Goal: Task Accomplishment & Management: Manage account settings

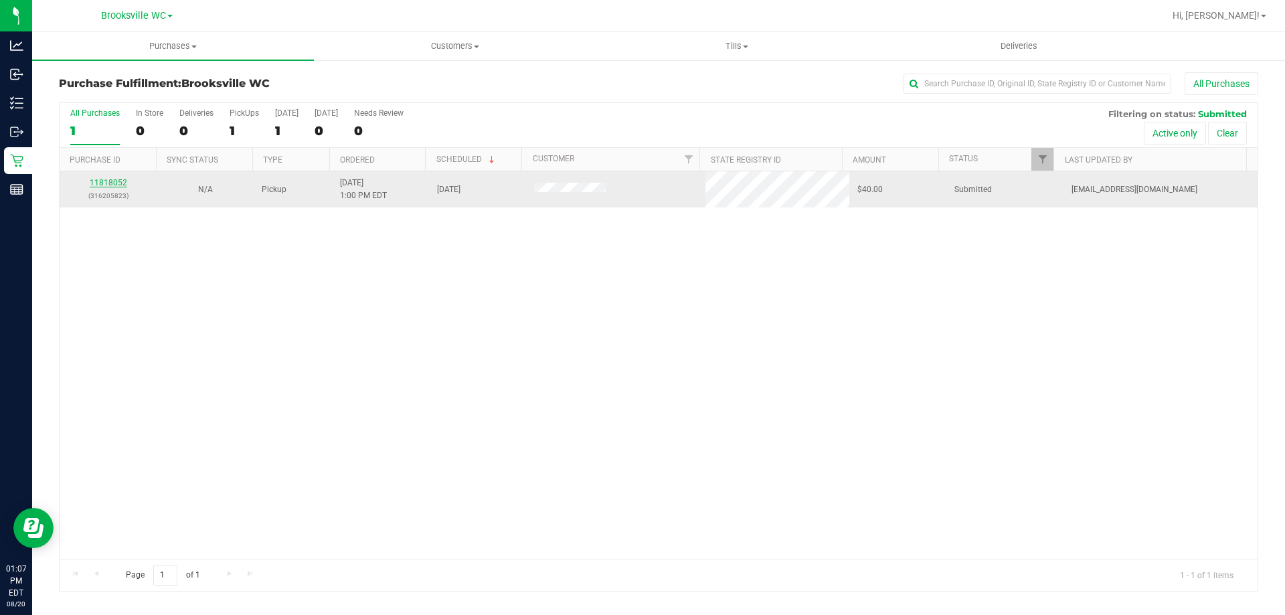
click at [114, 184] on link "11818052" at bounding box center [108, 182] width 37 height 9
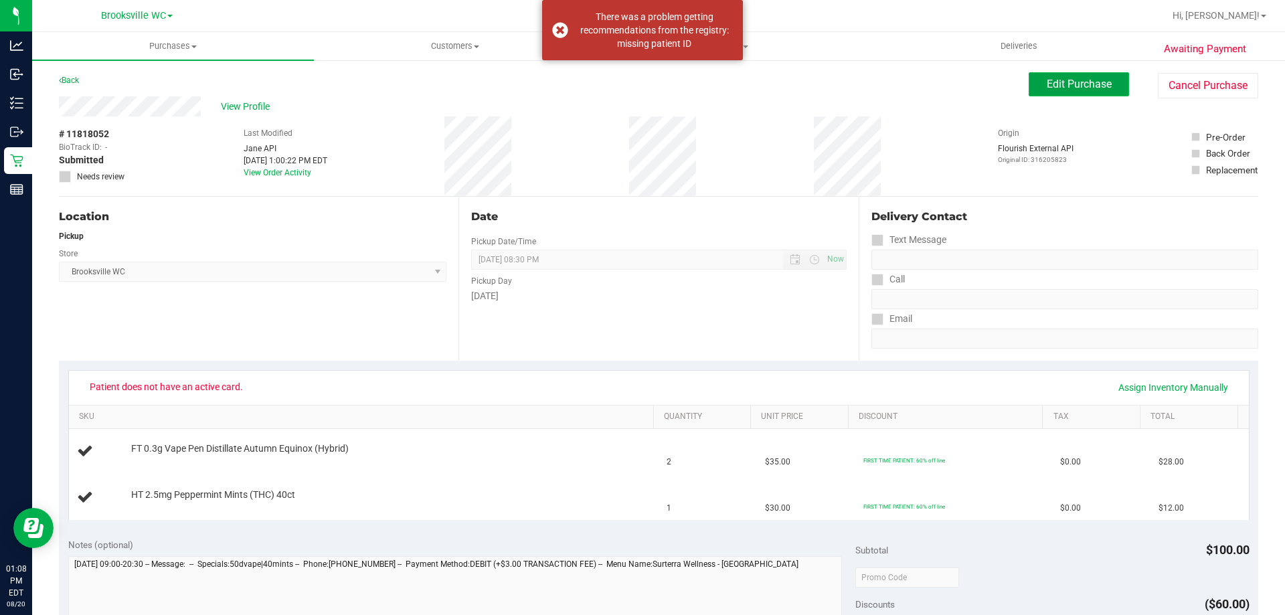
click at [1065, 90] on button "Edit Purchase" at bounding box center [1078, 84] width 100 height 24
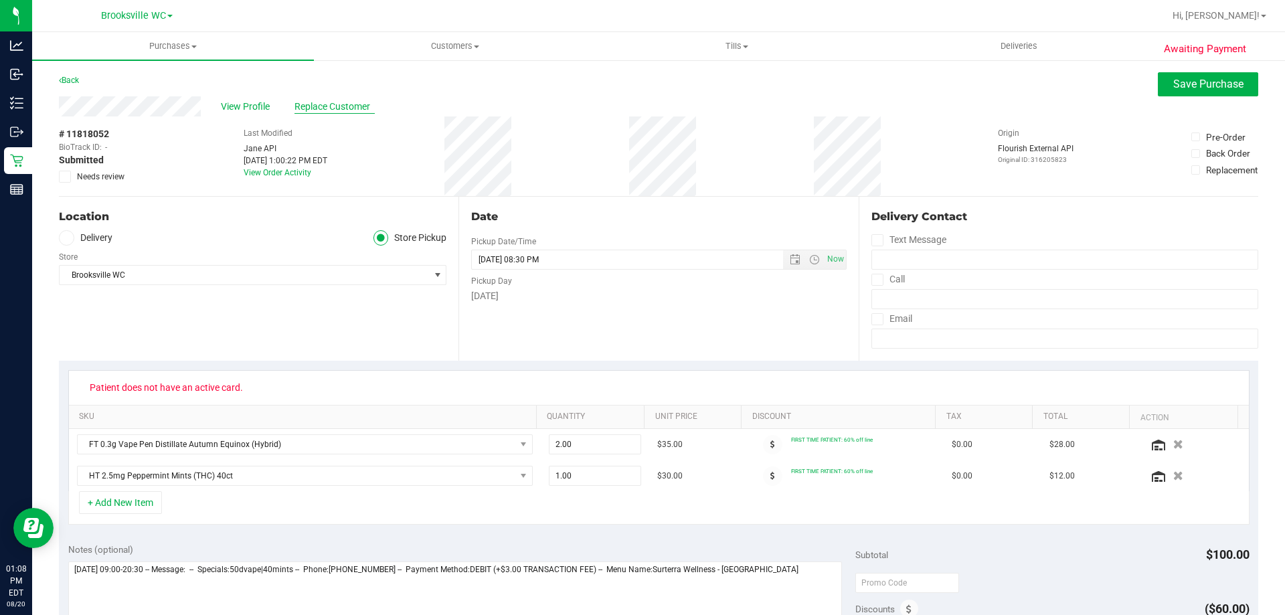
click at [315, 108] on span "Replace Customer" at bounding box center [334, 107] width 80 height 14
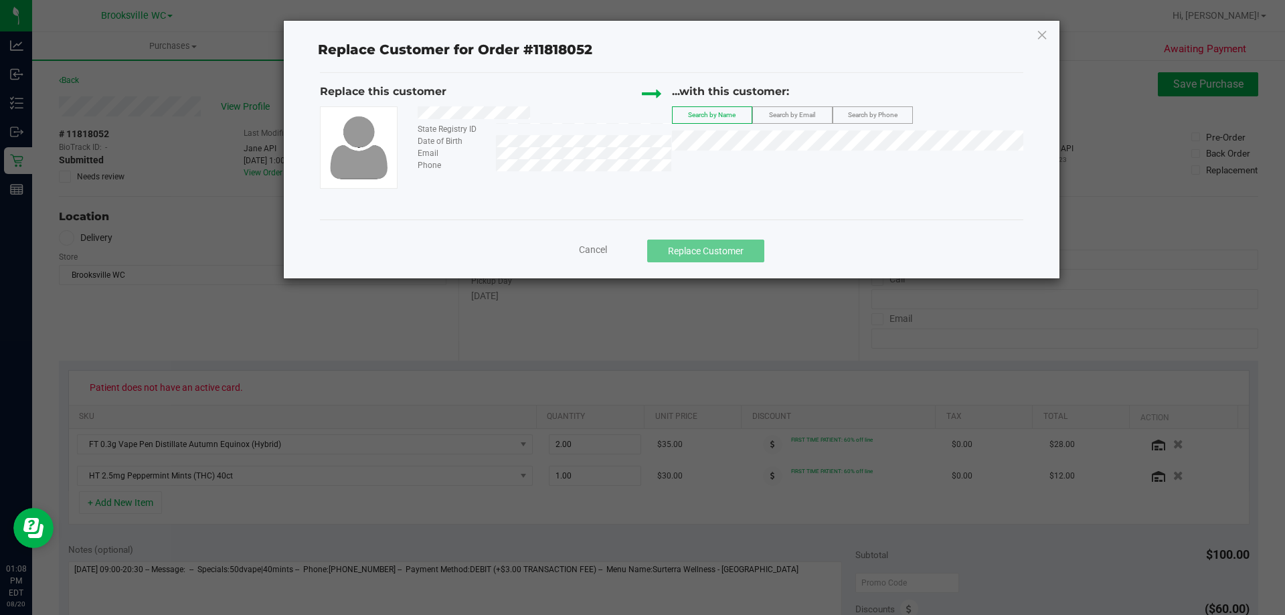
click at [786, 116] on span "Search by Email" at bounding box center [792, 114] width 46 height 7
click at [835, 163] on span "([EMAIL_ADDRESS][DOMAIN_NAME])" at bounding box center [833, 165] width 155 height 11
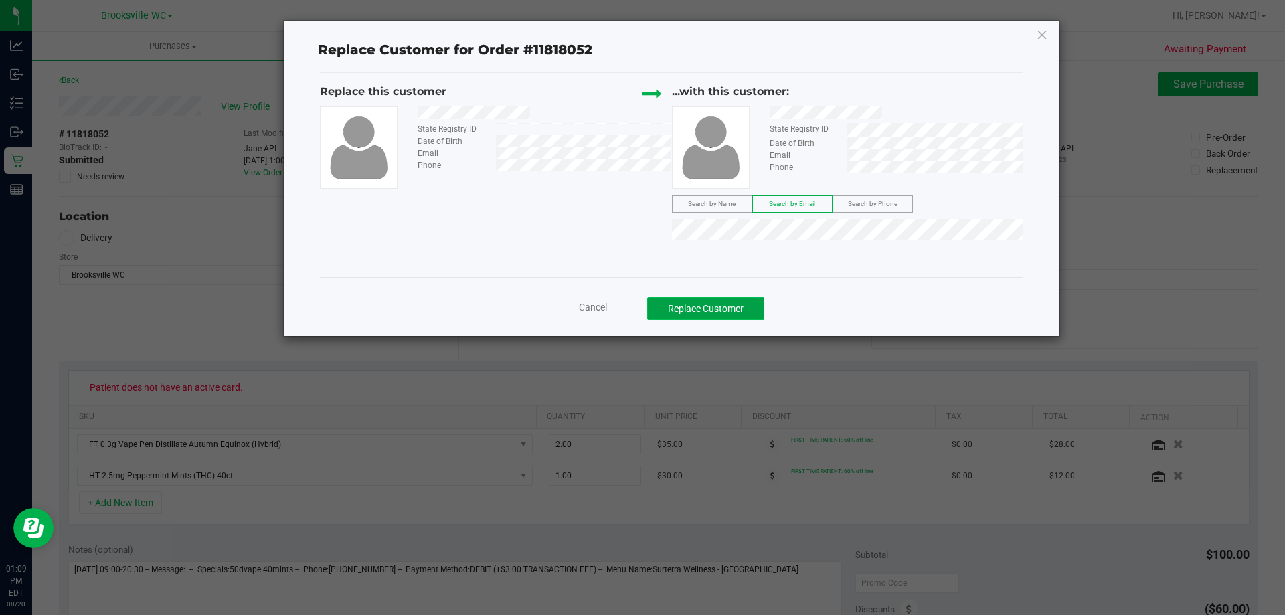
click at [747, 310] on button "Replace Customer" at bounding box center [705, 308] width 117 height 23
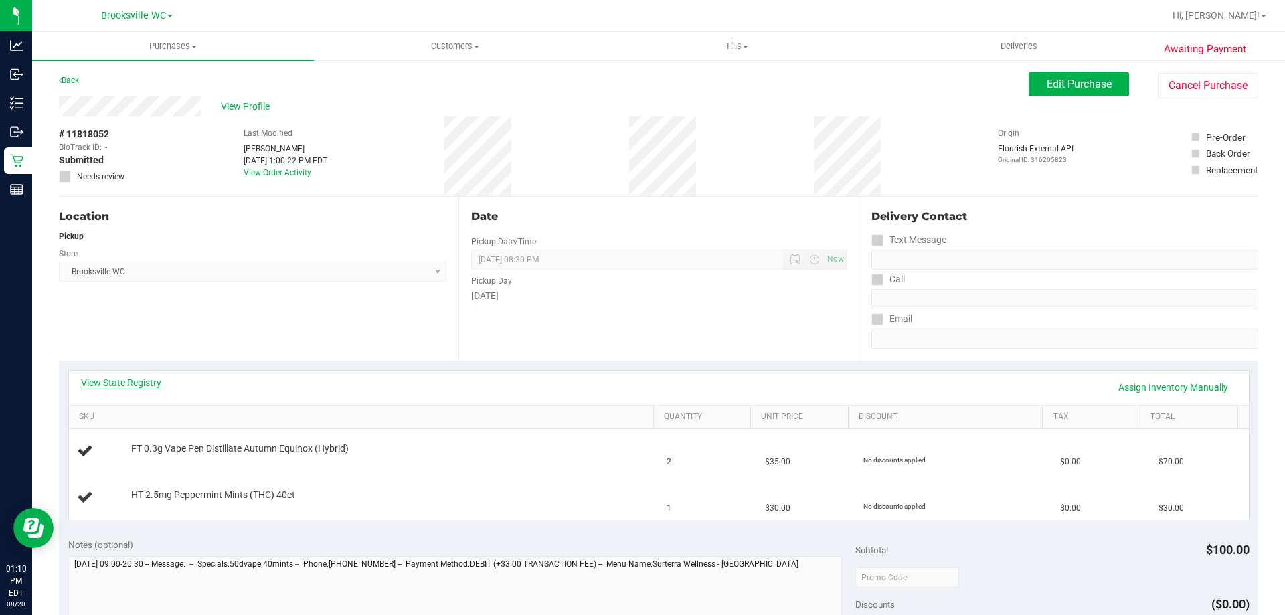
click at [117, 382] on link "View State Registry" at bounding box center [121, 382] width 80 height 13
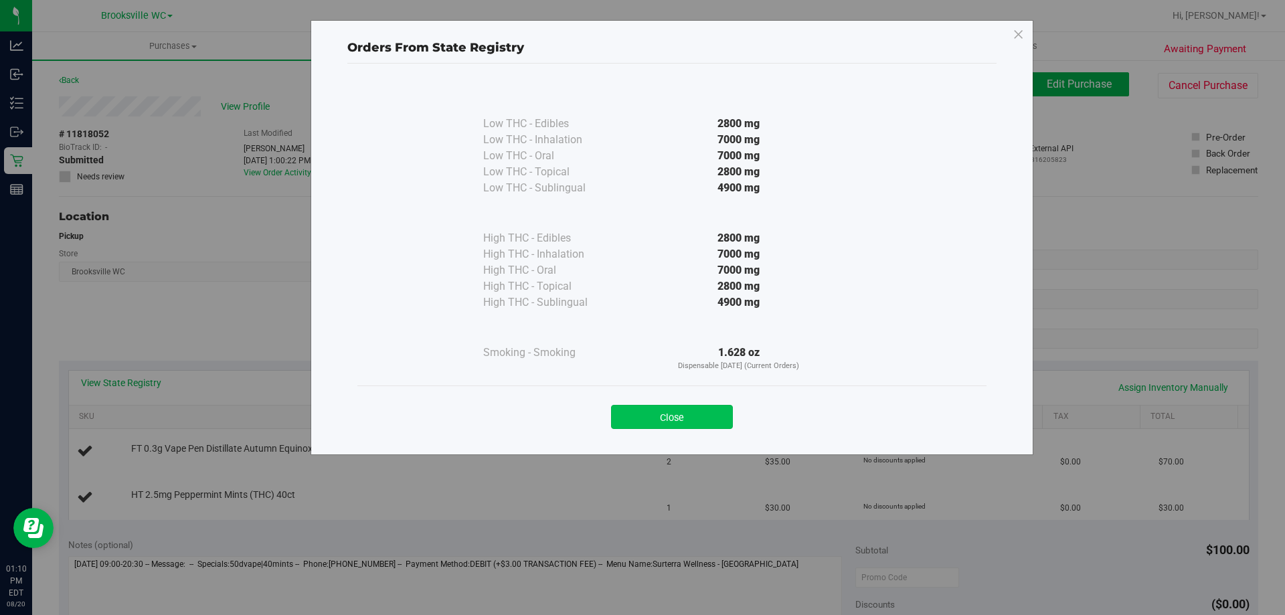
click at [706, 411] on button "Close" at bounding box center [672, 417] width 122 height 24
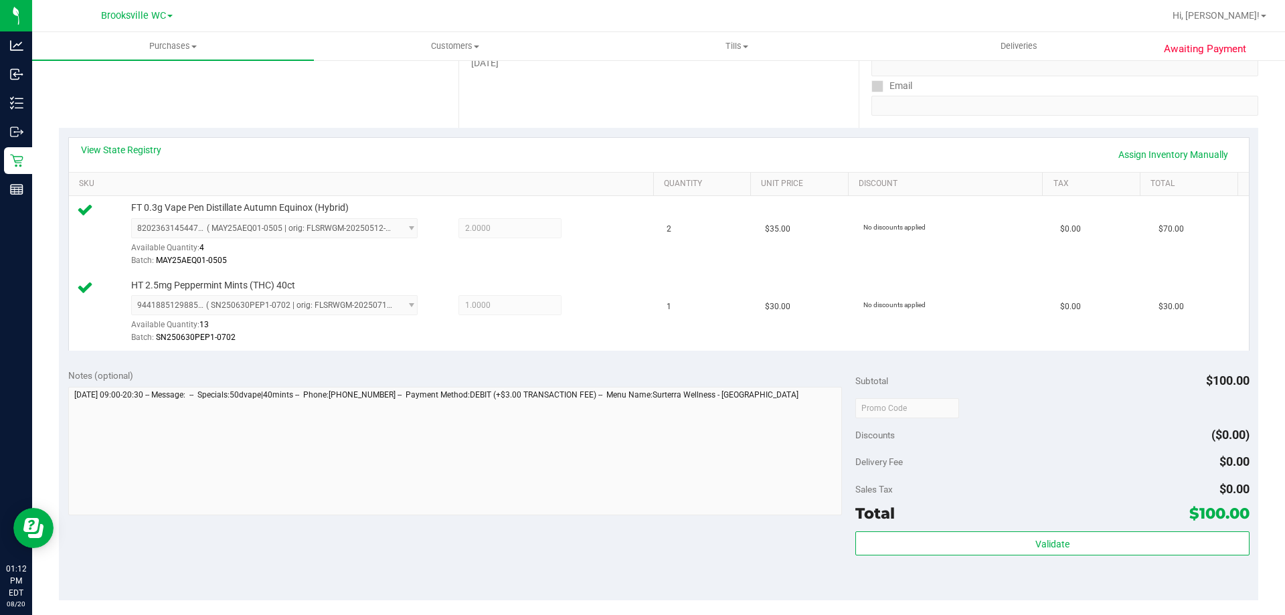
scroll to position [335, 0]
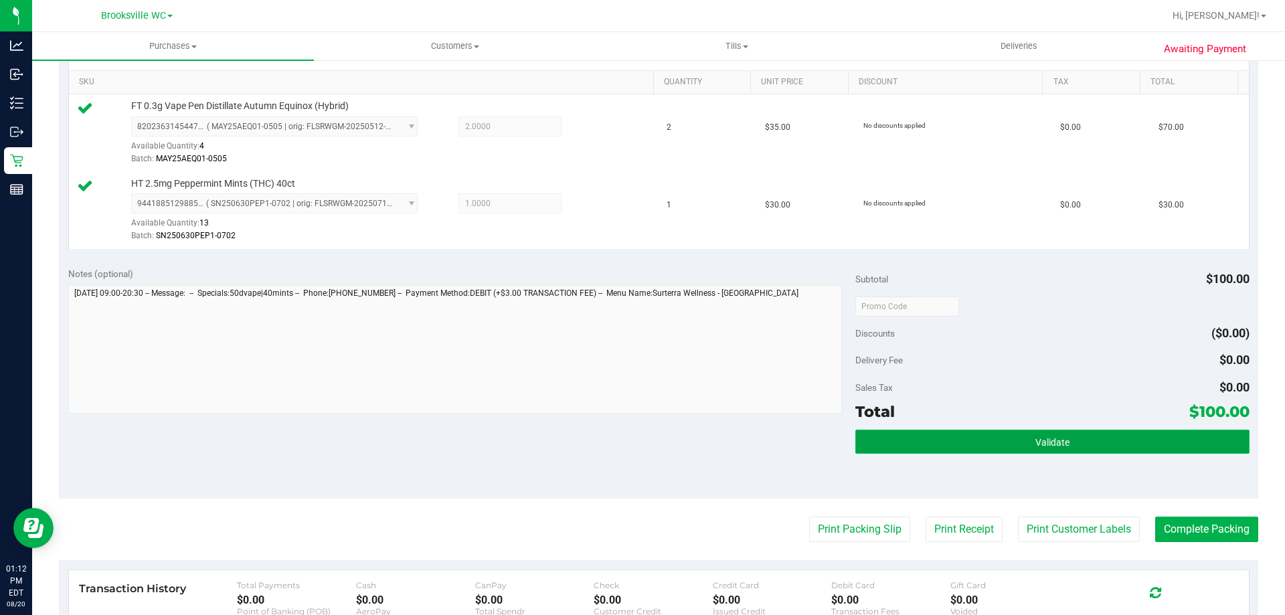
click at [934, 442] on button "Validate" at bounding box center [1051, 442] width 393 height 24
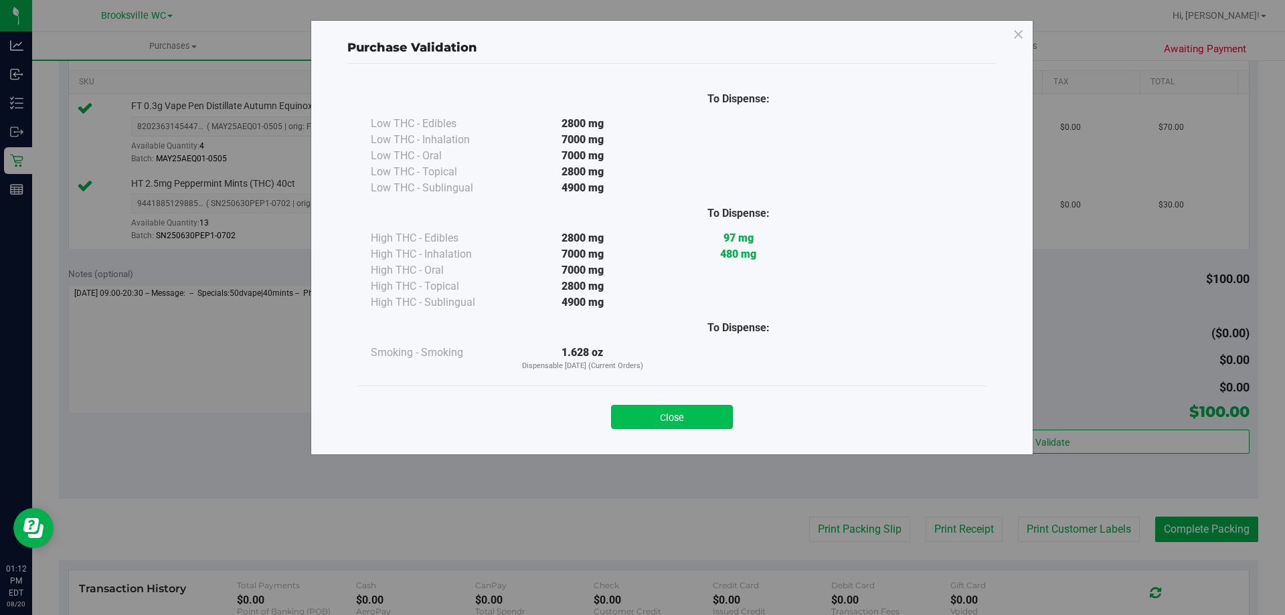
click at [658, 407] on button "Close" at bounding box center [672, 417] width 122 height 24
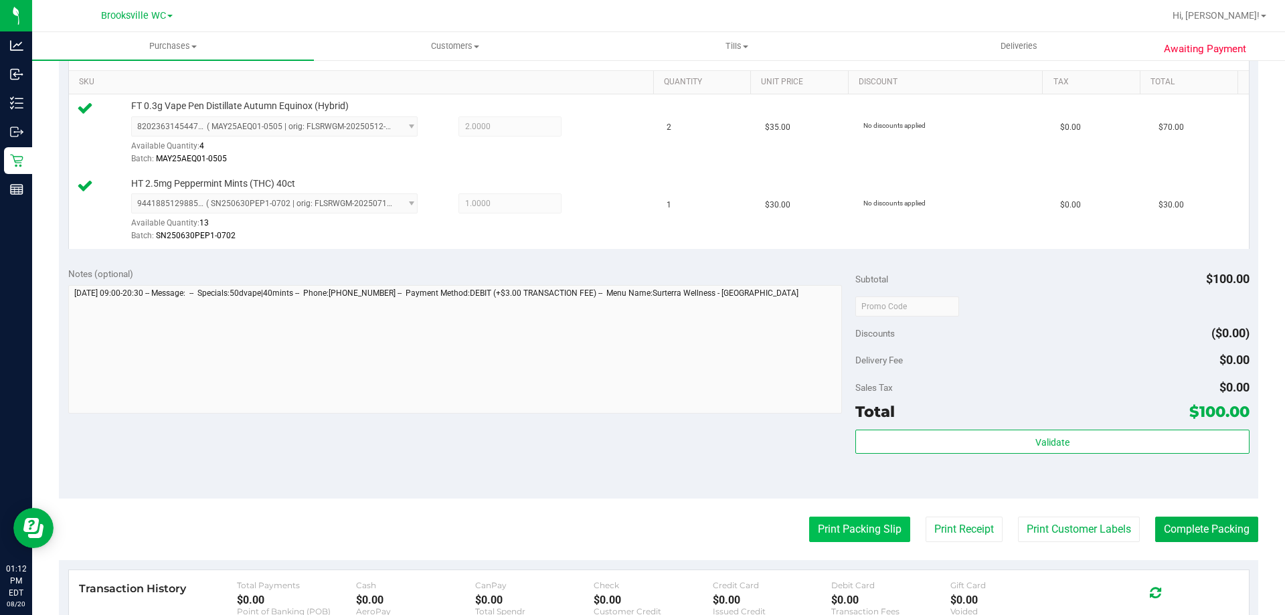
click at [836, 525] on button "Print Packing Slip" at bounding box center [859, 529] width 101 height 25
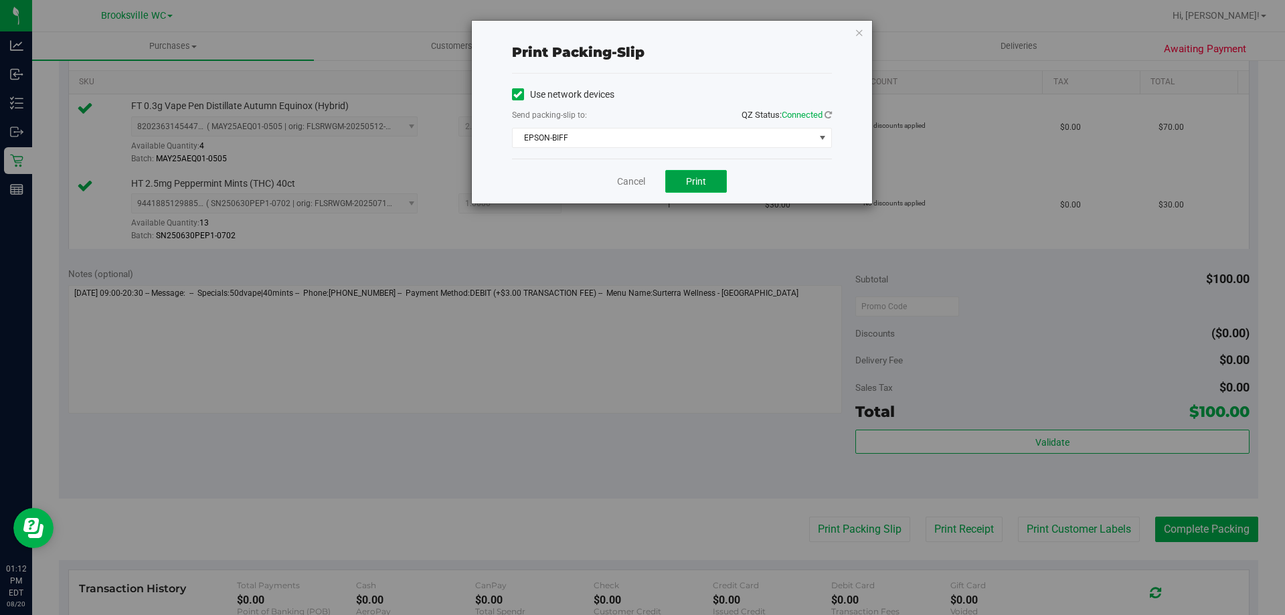
click at [705, 188] on button "Print" at bounding box center [696, 181] width 62 height 23
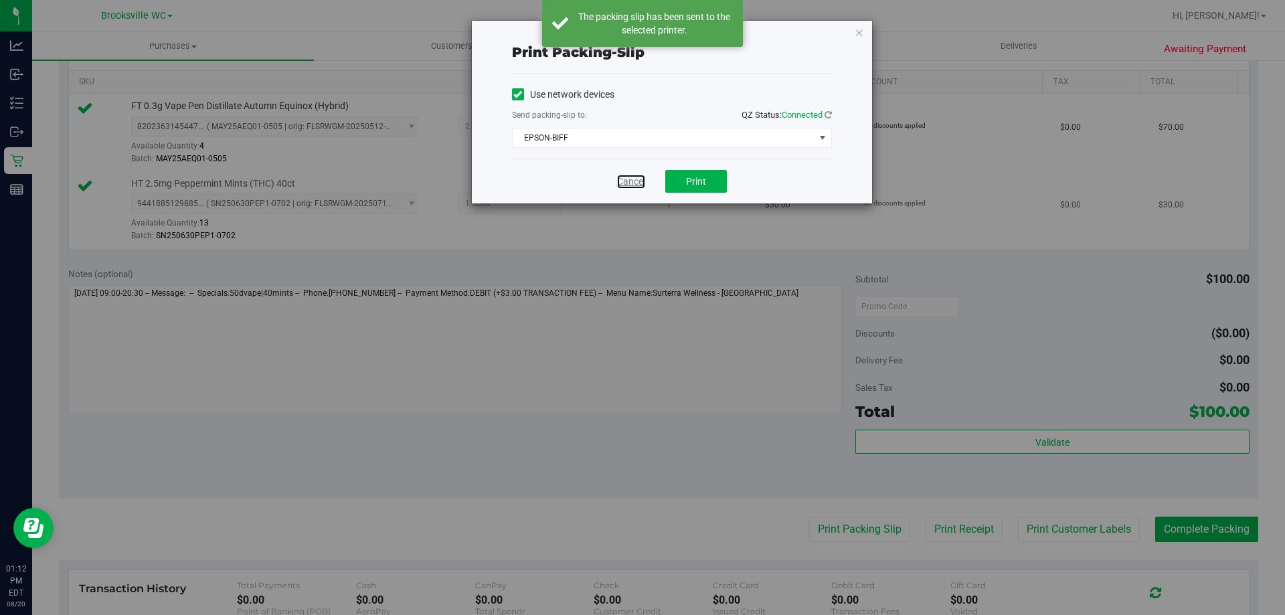
click at [635, 180] on link "Cancel" at bounding box center [631, 182] width 28 height 14
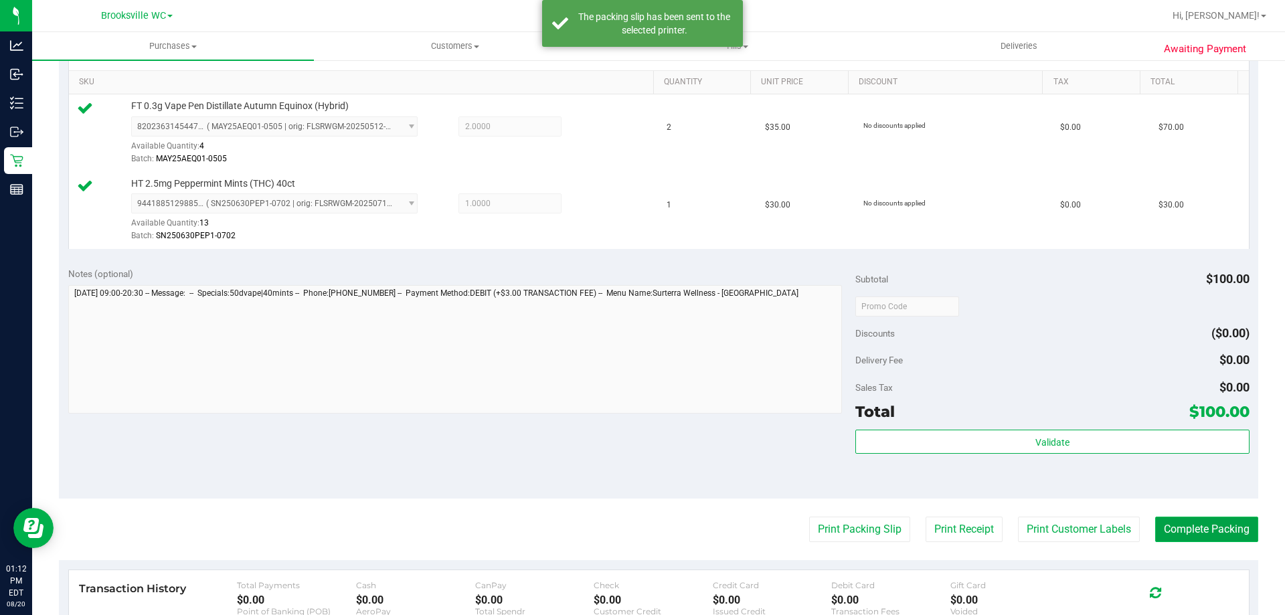
click at [1194, 529] on button "Complete Packing" at bounding box center [1206, 529] width 103 height 25
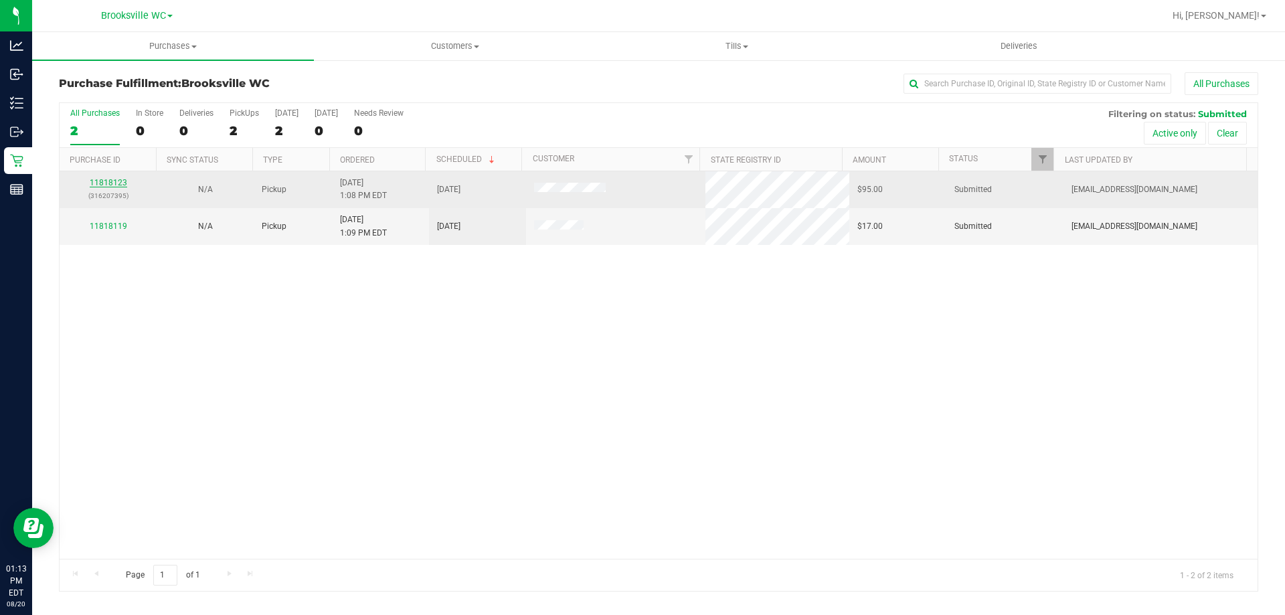
click at [112, 183] on link "11818123" at bounding box center [108, 182] width 37 height 9
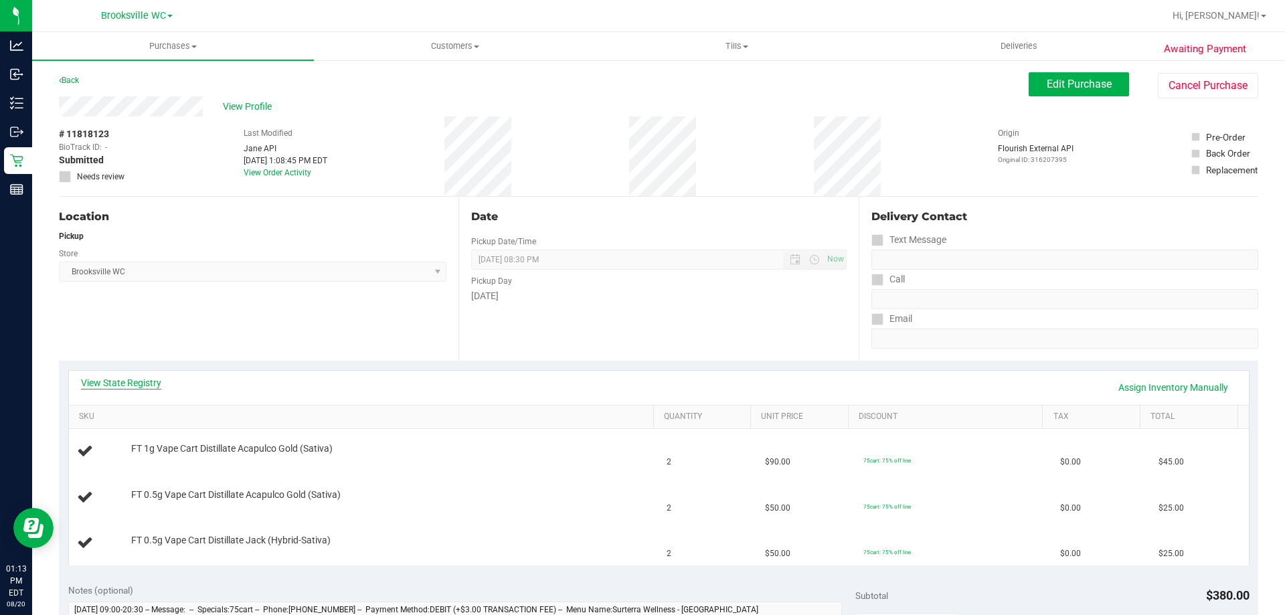
click at [108, 383] on link "View State Registry" at bounding box center [121, 382] width 80 height 13
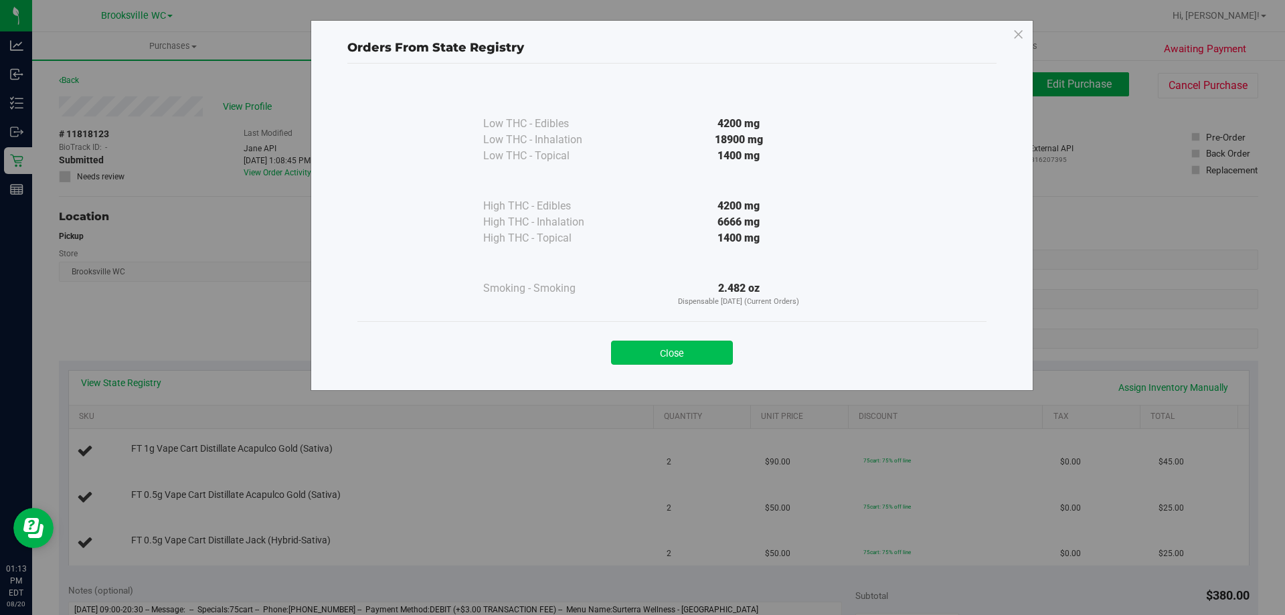
click at [681, 354] on button "Close" at bounding box center [672, 353] width 122 height 24
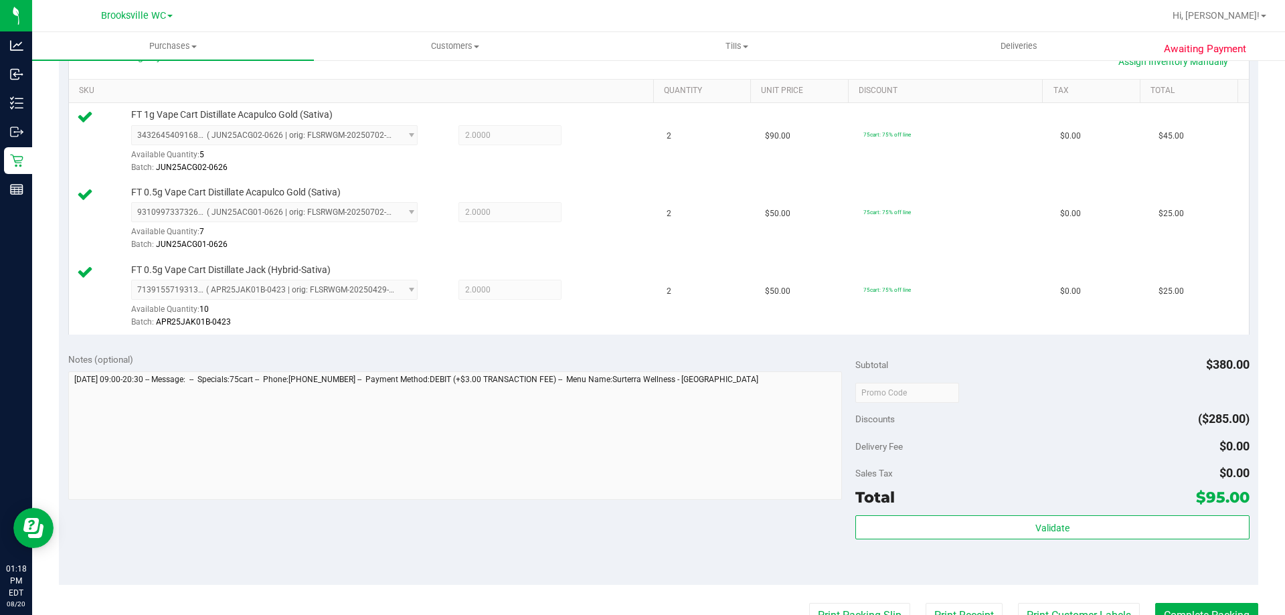
scroll to position [401, 0]
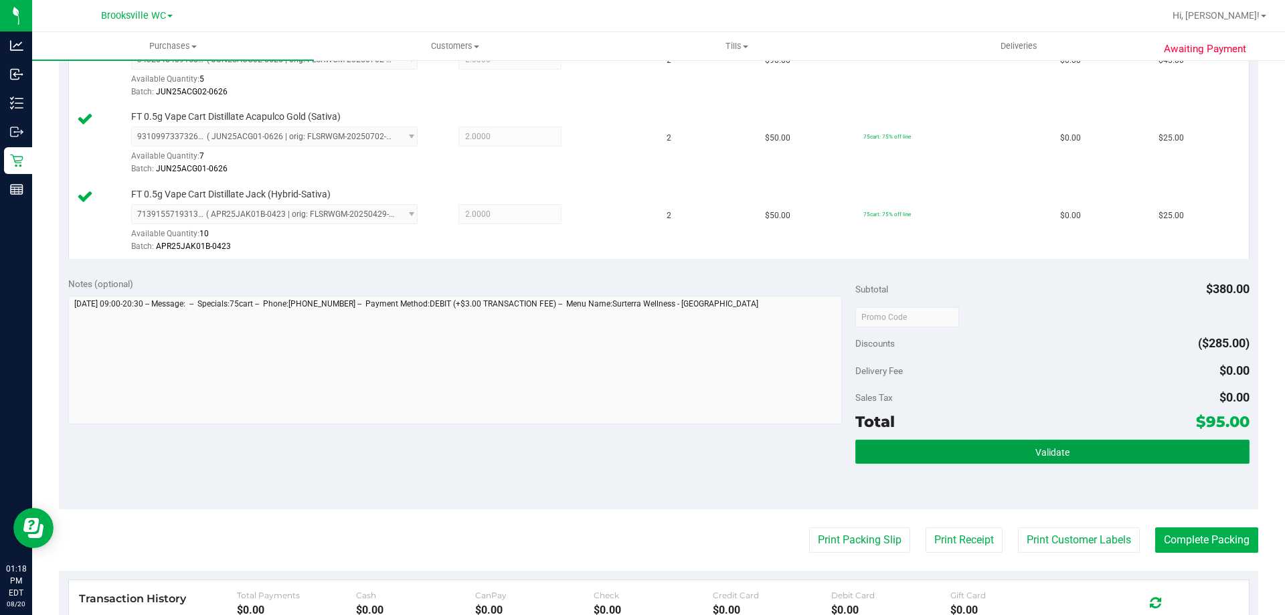
click at [957, 448] on button "Validate" at bounding box center [1051, 452] width 393 height 24
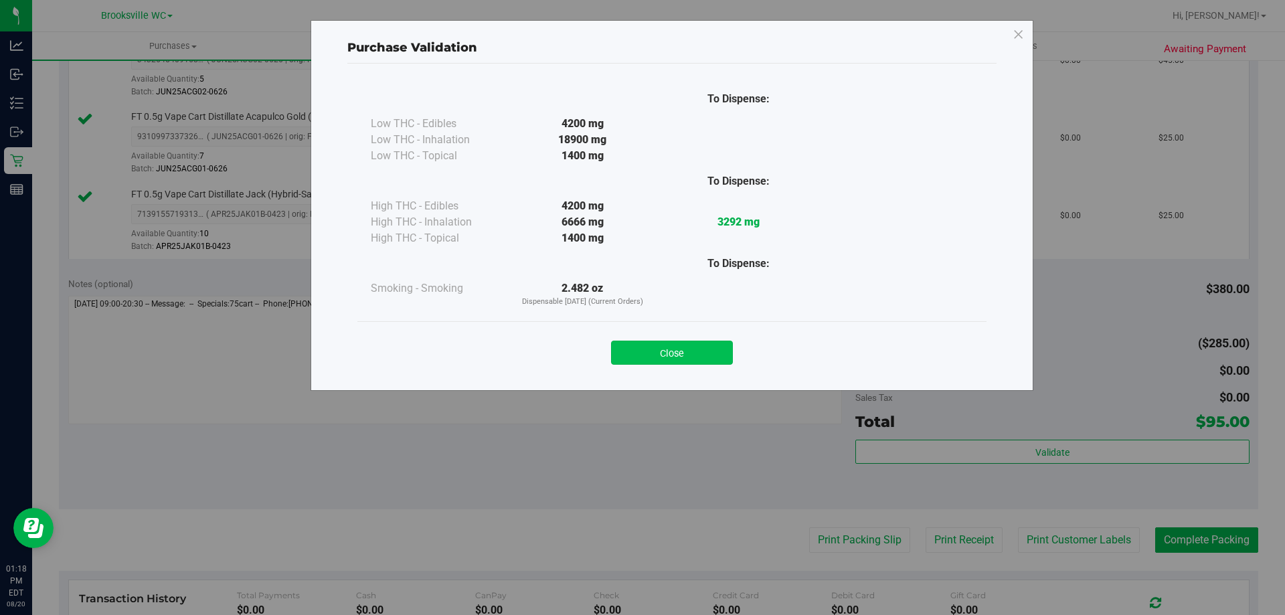
click at [662, 363] on button "Close" at bounding box center [672, 353] width 122 height 24
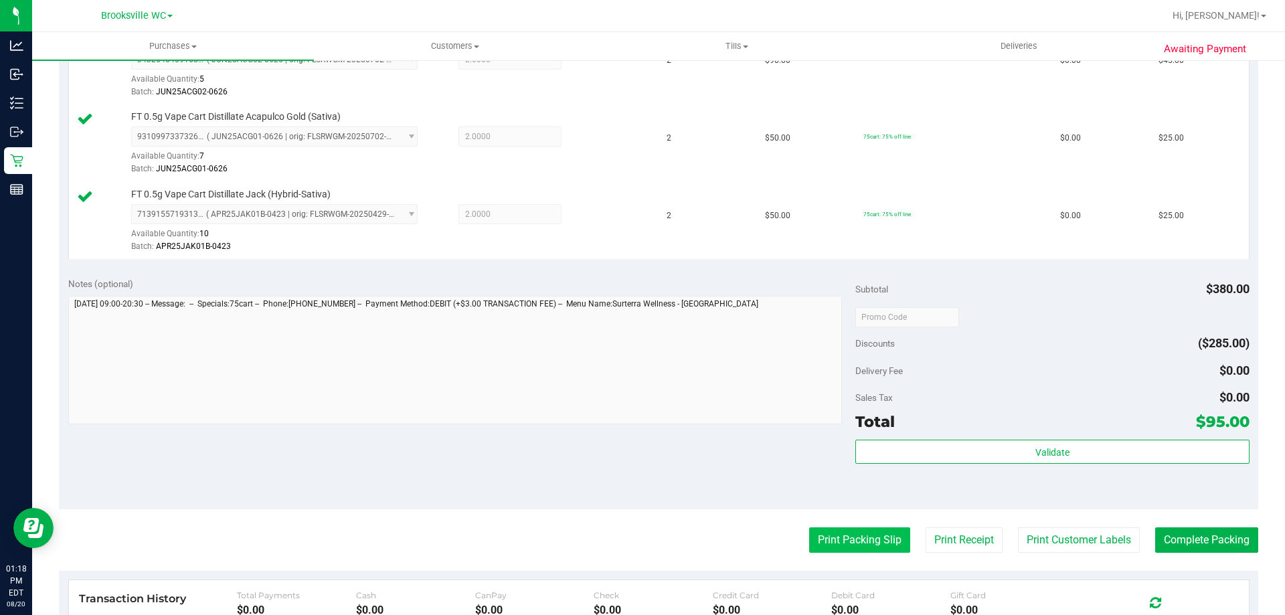
click at [856, 537] on button "Print Packing Slip" at bounding box center [859, 539] width 101 height 25
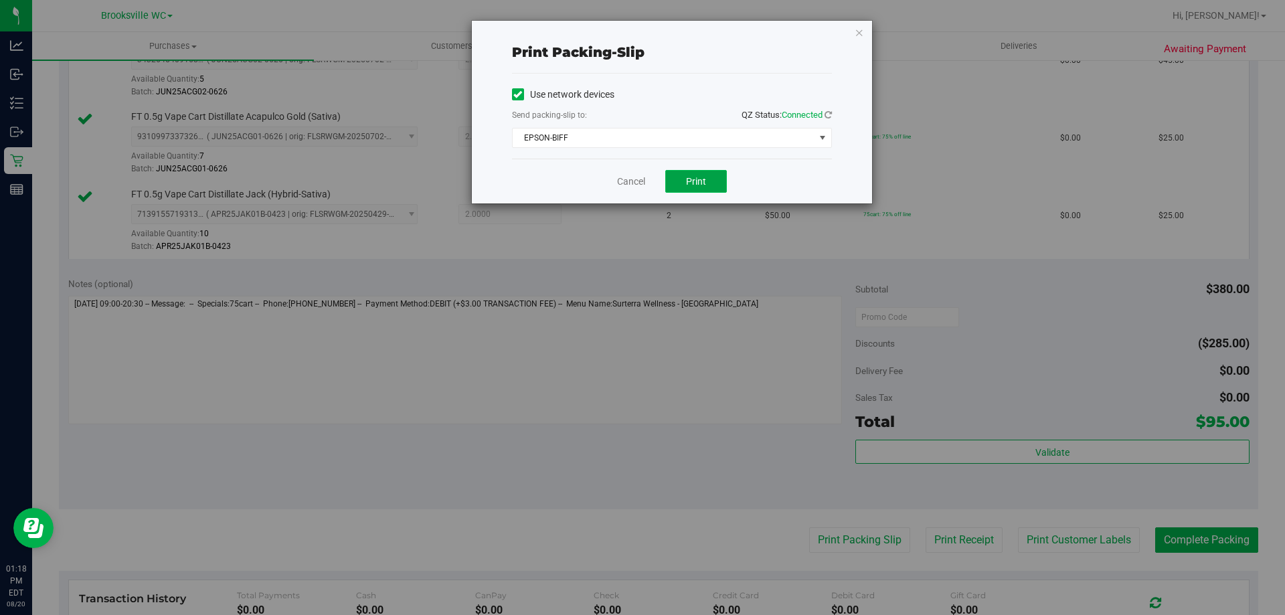
click at [703, 183] on span "Print" at bounding box center [696, 181] width 20 height 11
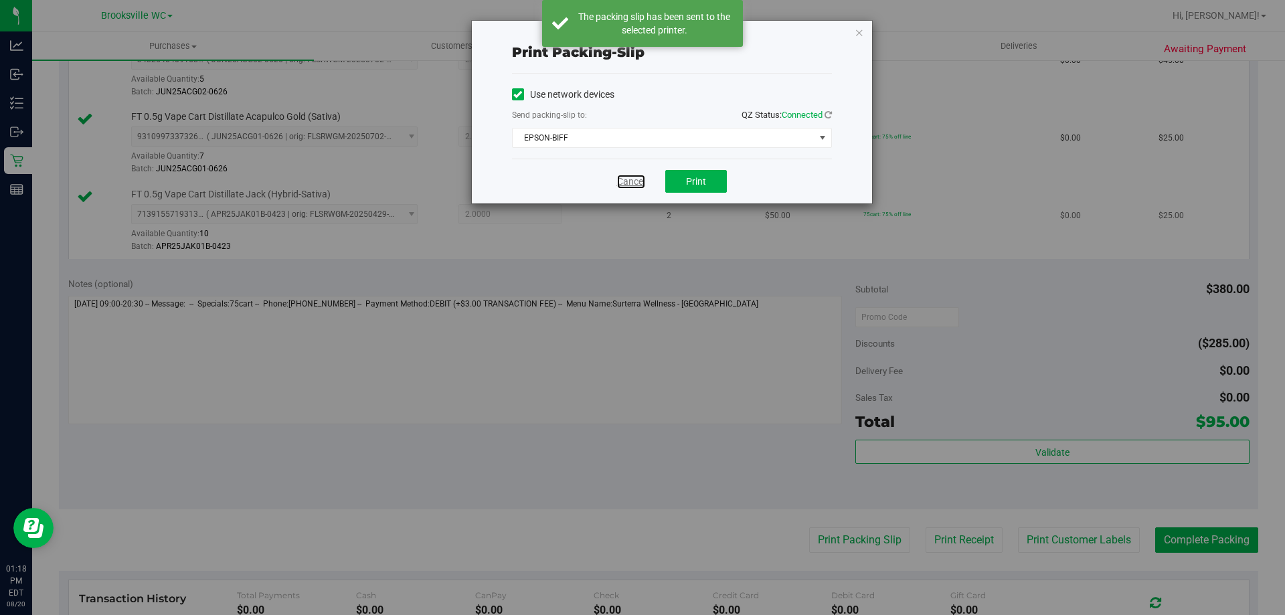
drag, startPoint x: 630, startPoint y: 183, endPoint x: 671, endPoint y: 254, distance: 81.8
click at [630, 183] on link "Cancel" at bounding box center [631, 182] width 28 height 14
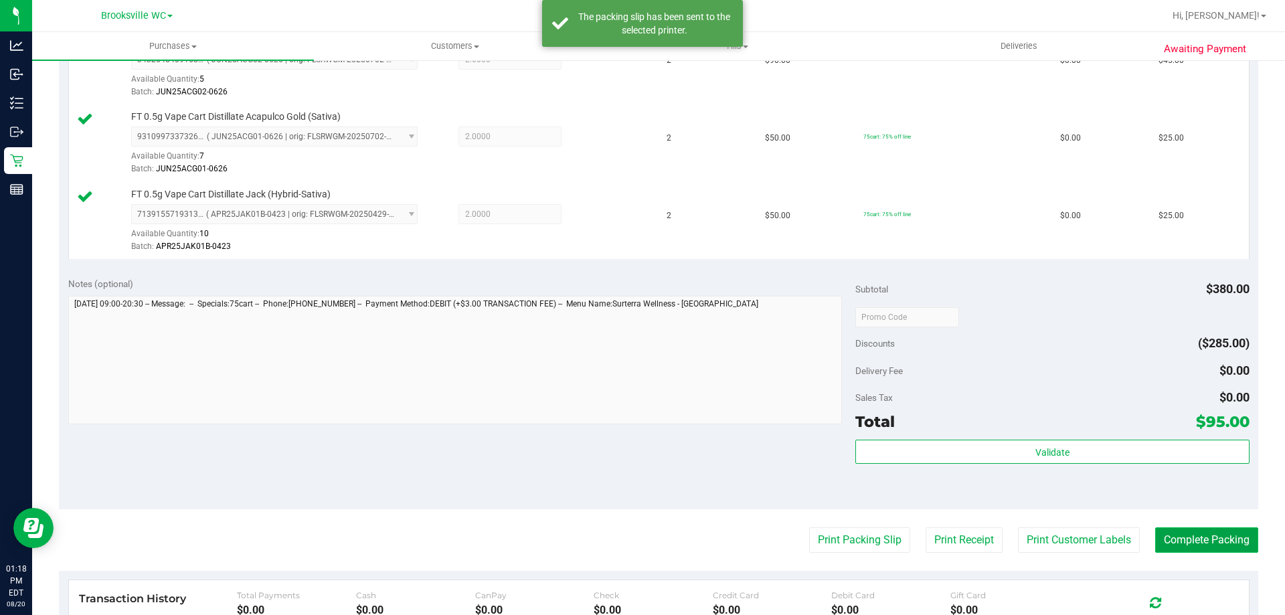
click at [1245, 539] on button "Complete Packing" at bounding box center [1206, 539] width 103 height 25
